Goal: Information Seeking & Learning: Understand process/instructions

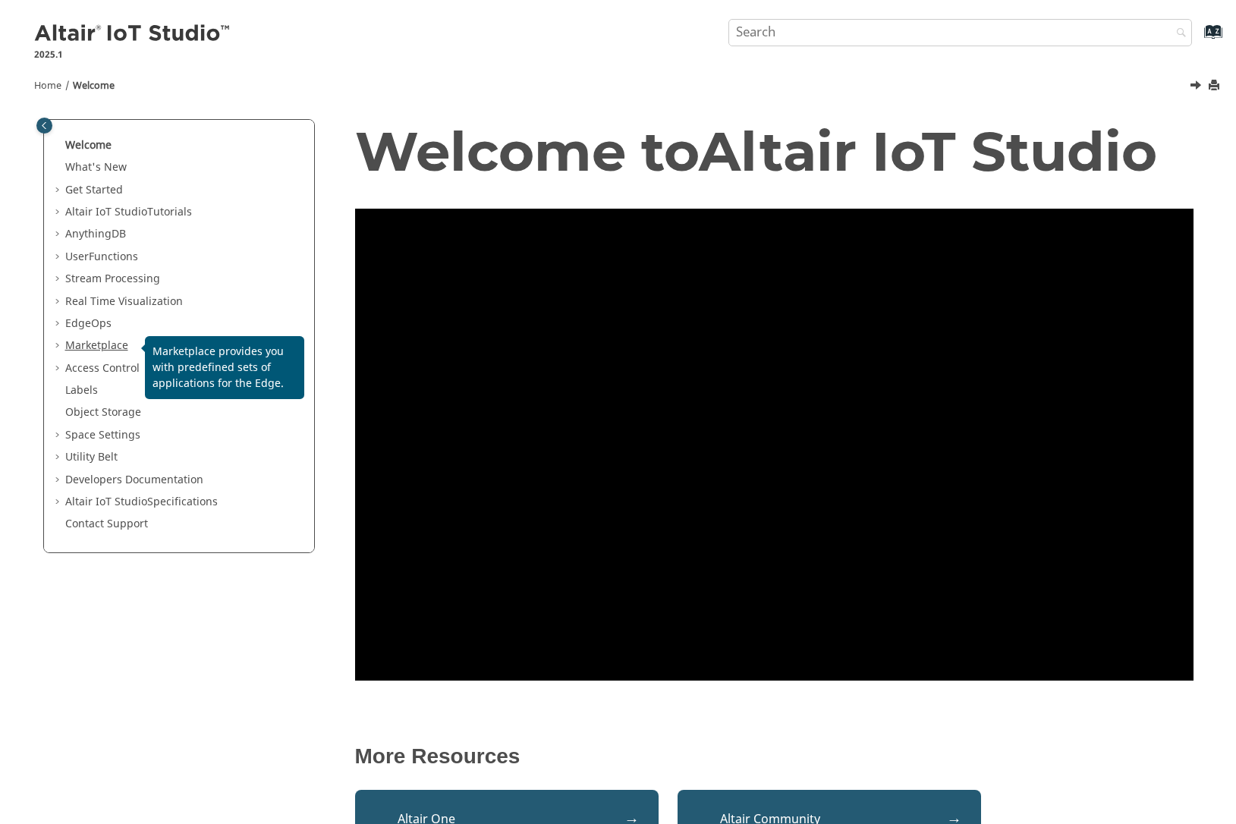
click at [111, 350] on link "Marketplace" at bounding box center [96, 346] width 63 height 16
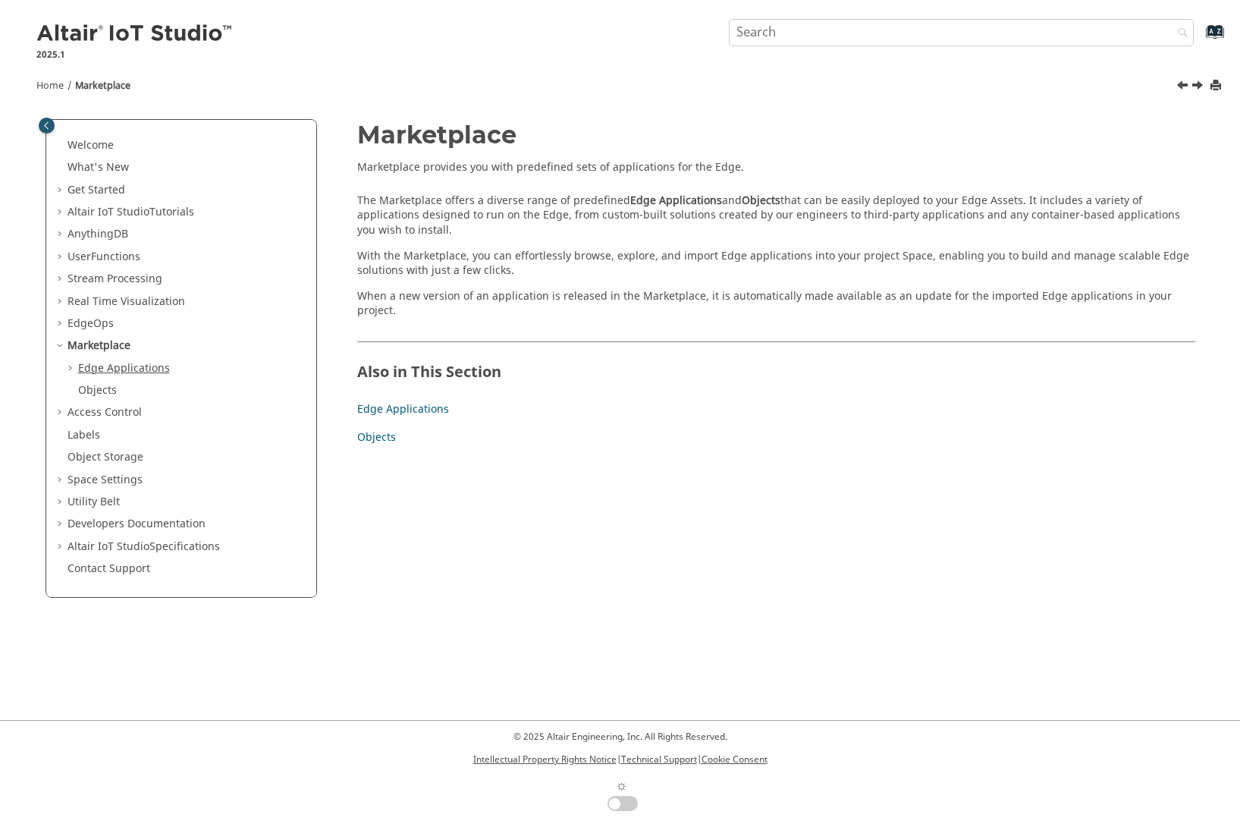
click at [108, 369] on link "Edge Applications" at bounding box center [124, 368] width 92 height 16
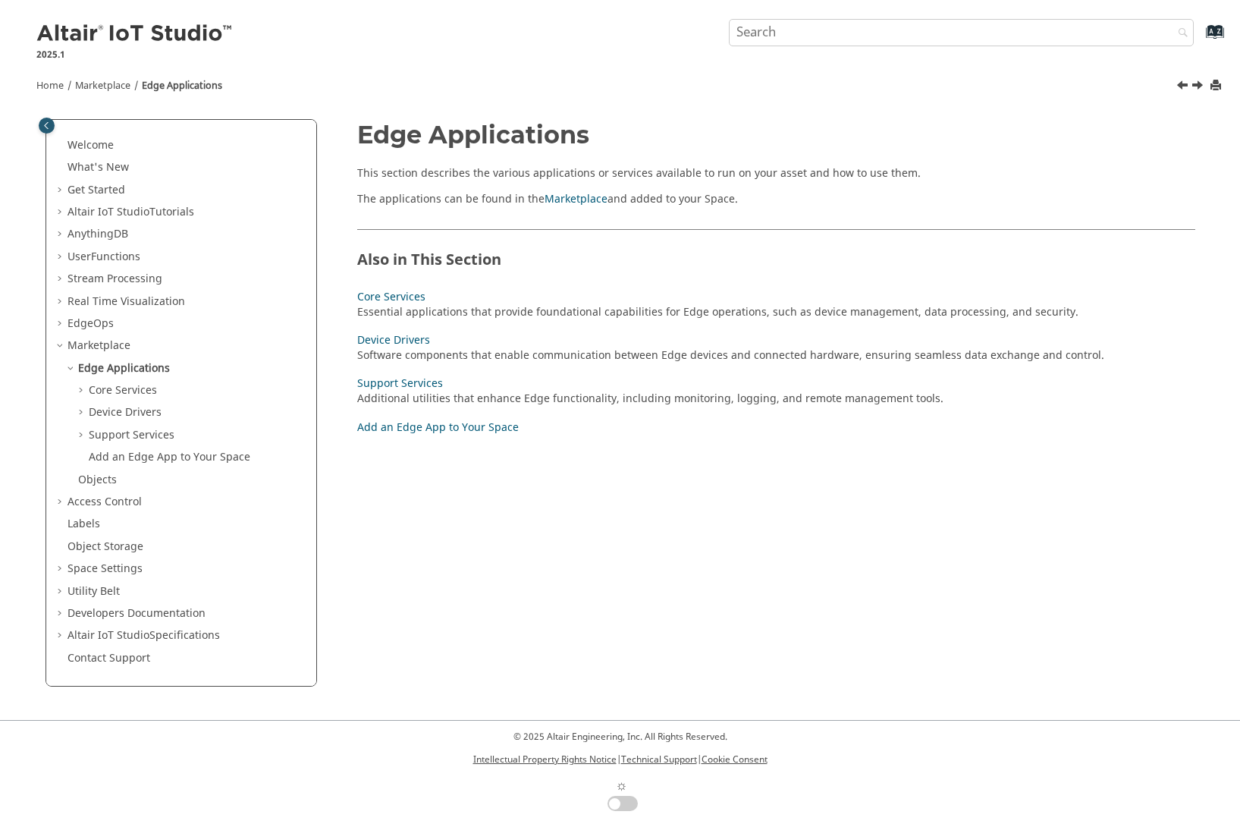
click at [115, 421] on ul "Core Services Essential applications that provide foundational capabilities for…" at bounding box center [186, 424] width 241 height 82
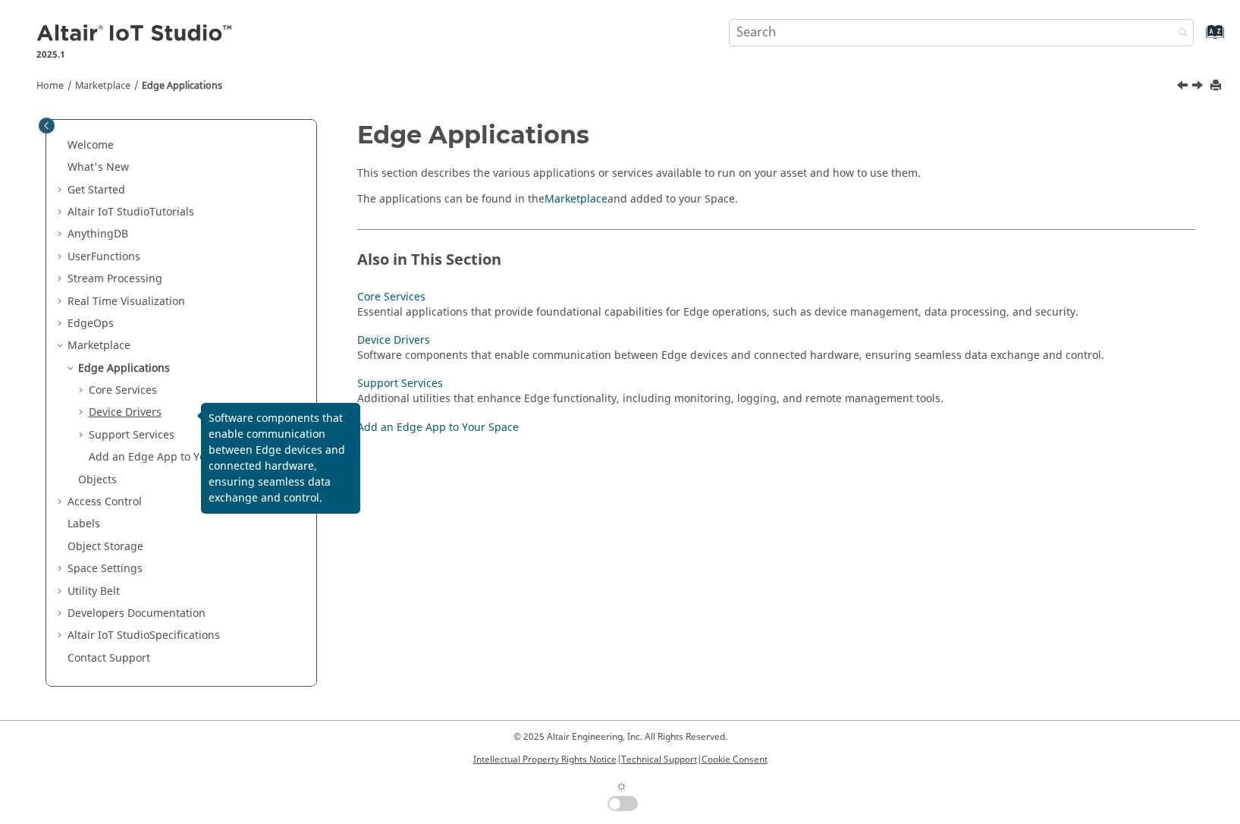
click at [117, 411] on link "Device Drivers" at bounding box center [125, 412] width 73 height 16
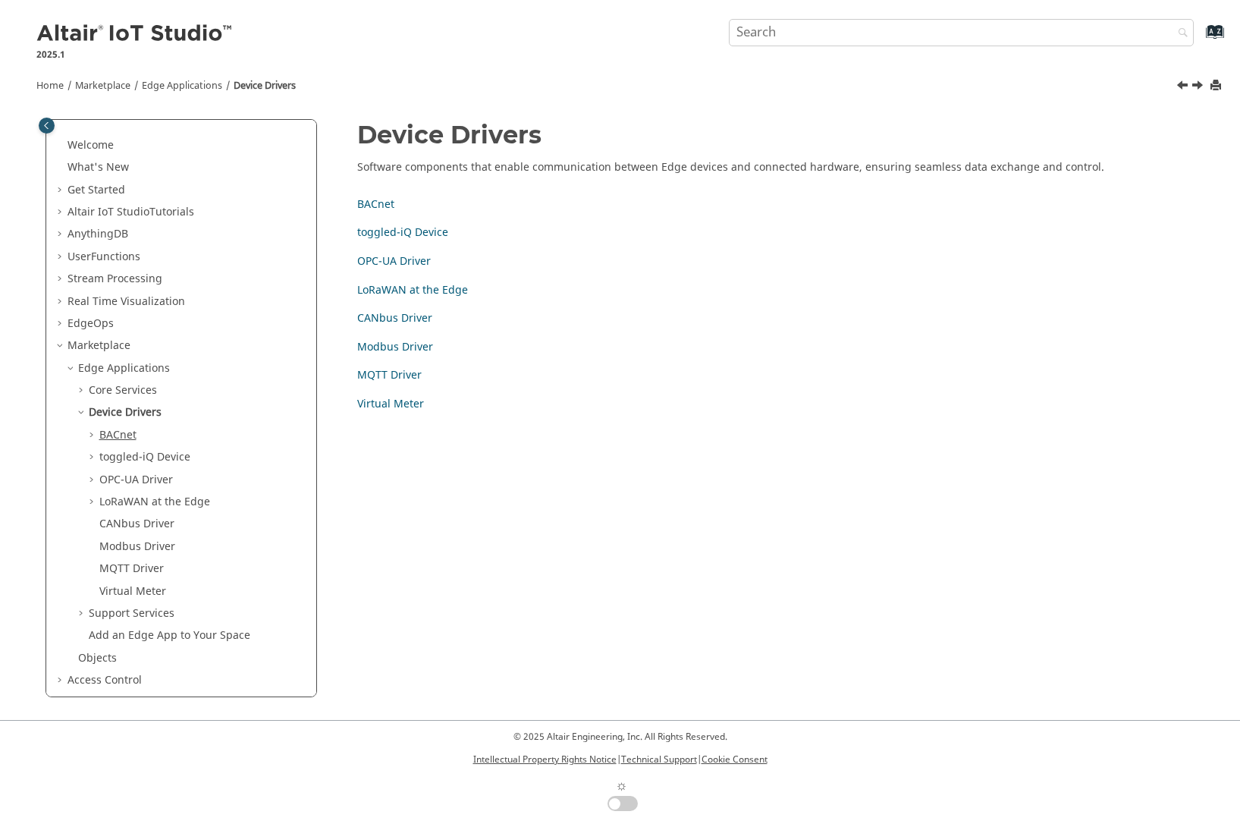
click at [131, 432] on link "BACnet" at bounding box center [117, 435] width 37 height 16
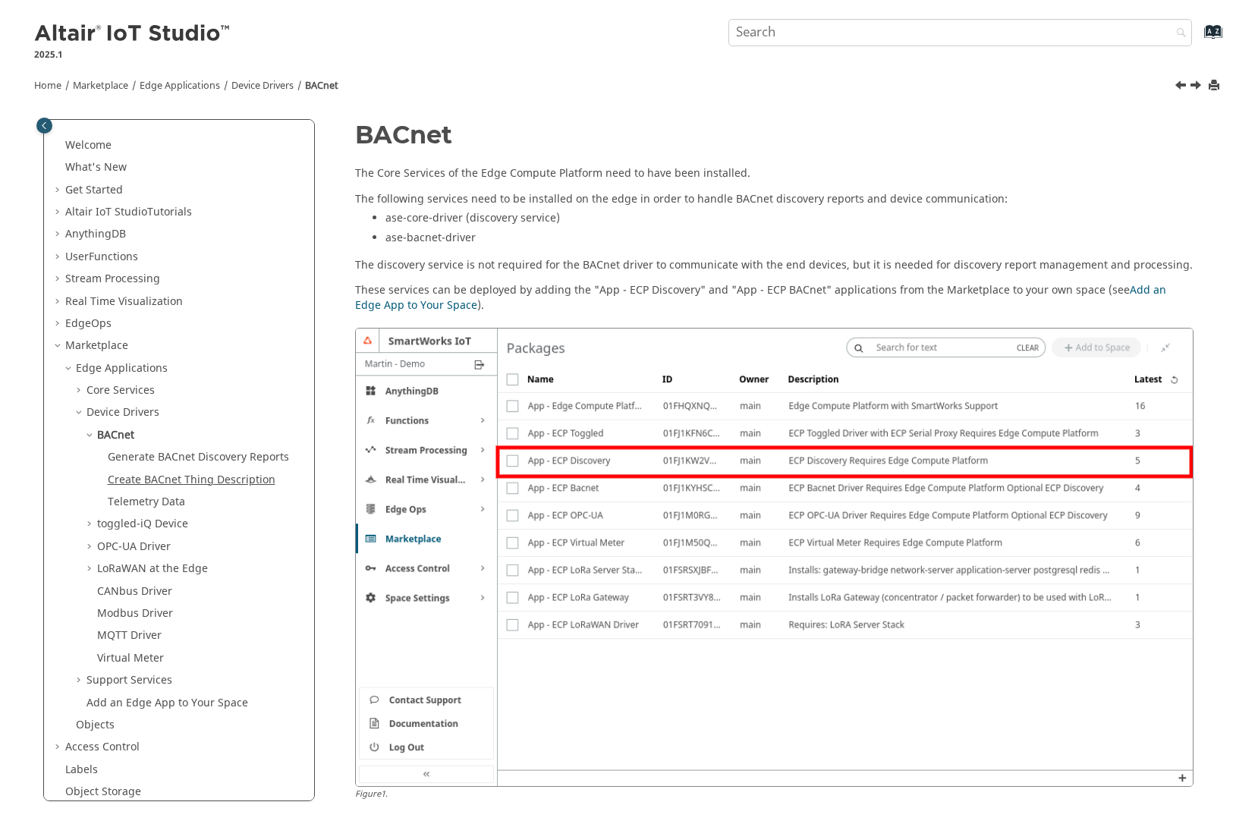
click at [155, 476] on link "Create BACnet Thing Description" at bounding box center [192, 480] width 168 height 16
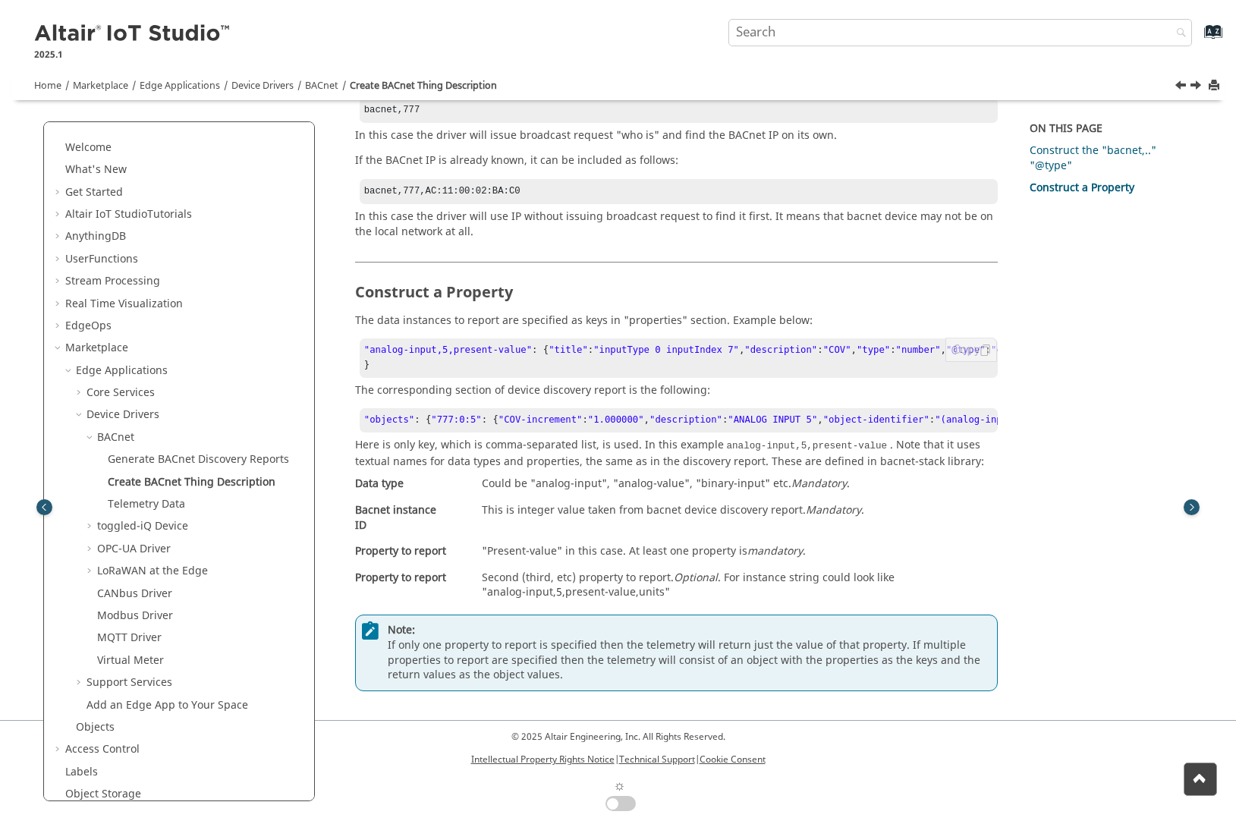
scroll to position [1582, 0]
